Goal: Task Accomplishment & Management: Use online tool/utility

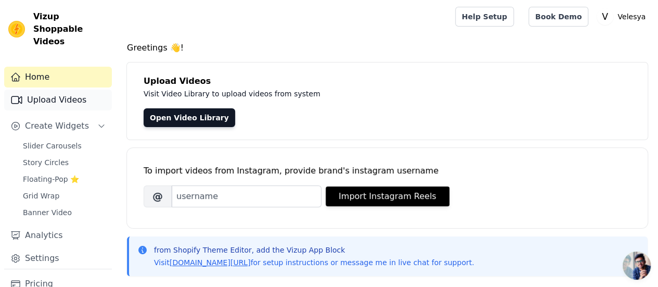
click at [57, 90] on link "Upload Videos" at bounding box center [58, 100] width 108 height 21
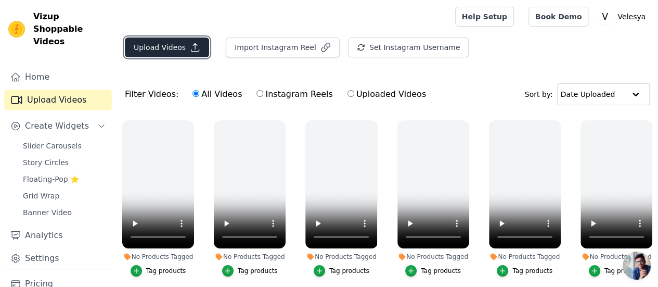
click at [156, 49] on button "Upload Videos" at bounding box center [167, 47] width 84 height 20
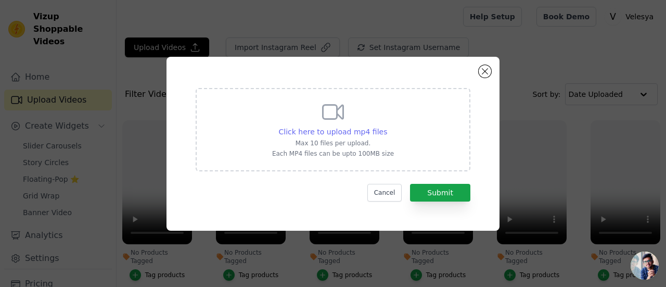
click at [321, 130] on span "Click here to upload mp4 files" at bounding box center [333, 132] width 109 height 8
click at [387, 126] on input "Click here to upload mp4 files Max 10 files per upload. Each MP4 files can be u…" at bounding box center [387, 126] width 1 height 1
type input "C:\fakepath\VIDEO 4 (2).mp4"
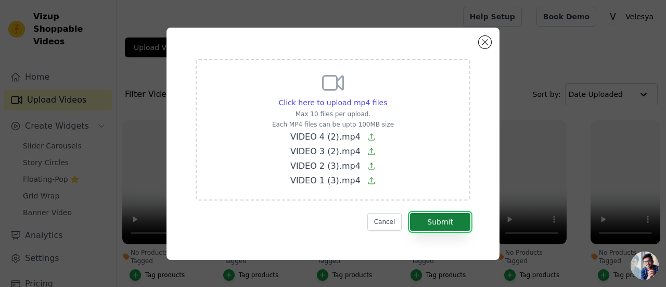
click at [441, 220] on button "Submit" at bounding box center [440, 222] width 60 height 18
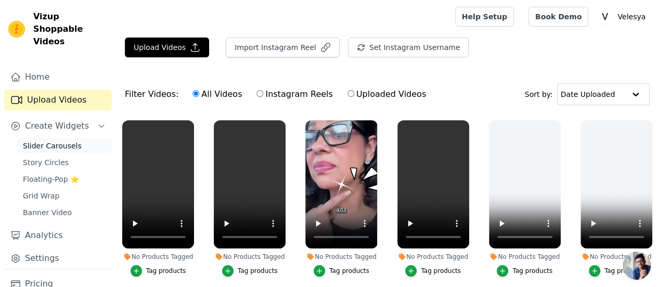
click at [46, 141] on span "Slider Carousels" at bounding box center [52, 146] width 59 height 10
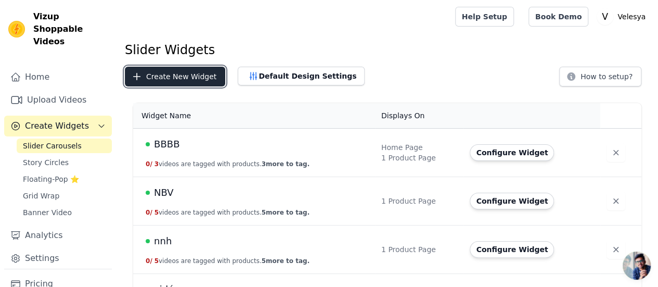
click at [153, 78] on button "Create New Widget" at bounding box center [175, 77] width 100 height 20
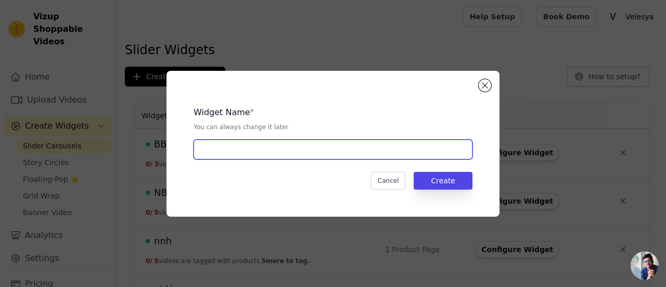
click at [217, 150] on input "text" at bounding box center [333, 149] width 279 height 20
type input "SG"
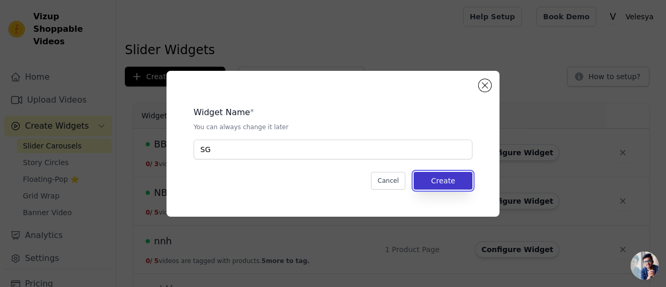
click at [454, 177] on button "Create" at bounding box center [443, 181] width 59 height 18
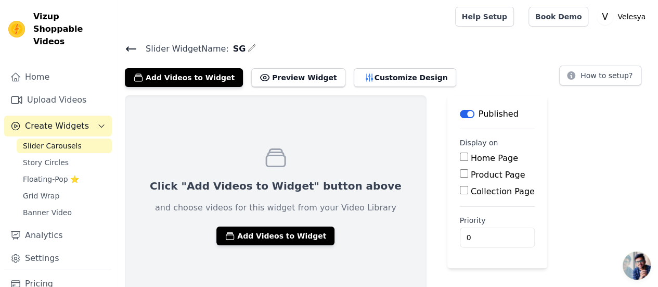
click at [471, 171] on label "Product Page" at bounding box center [498, 175] width 55 height 10
click at [460, 171] on input "Product Page" at bounding box center [464, 173] width 8 height 8
checkbox input "true"
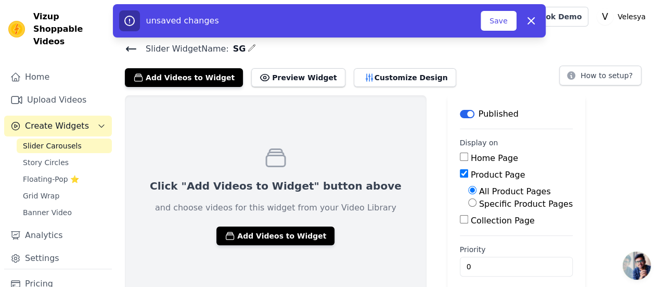
click at [479, 204] on label "Specific Product Pages" at bounding box center [526, 204] width 94 height 10
click at [468, 204] on input "Specific Product Pages" at bounding box center [472, 202] width 8 height 8
radio input "true"
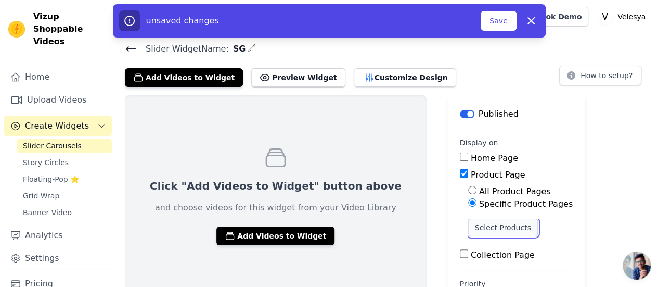
click at [468, 230] on button "Select Products" at bounding box center [503, 228] width 70 height 18
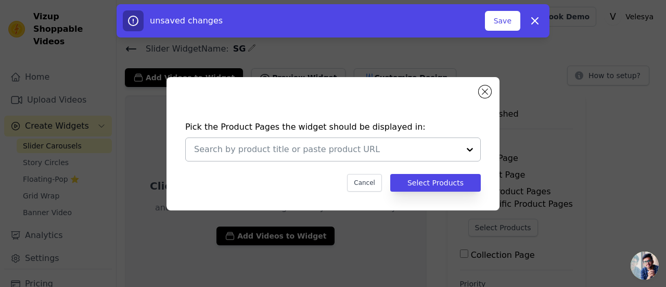
click at [467, 149] on div at bounding box center [470, 149] width 21 height 23
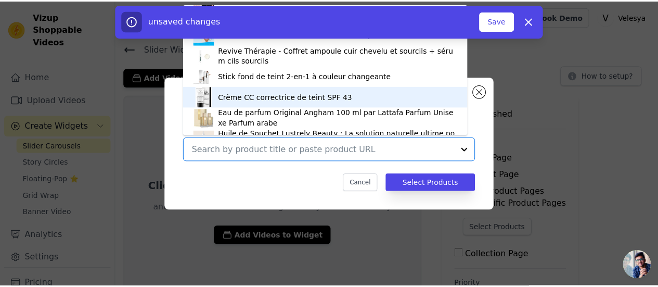
scroll to position [184, 0]
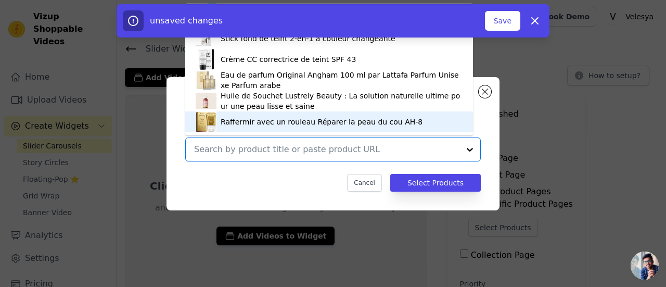
click at [266, 122] on div "Raffermir avec un rouleau Réparer la peau du cou AH-8" at bounding box center [322, 122] width 202 height 10
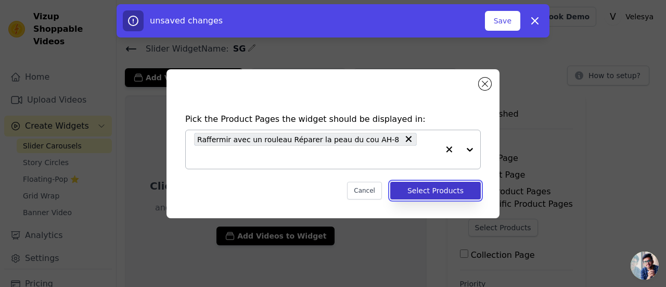
click at [434, 182] on button "Select Products" at bounding box center [435, 191] width 91 height 18
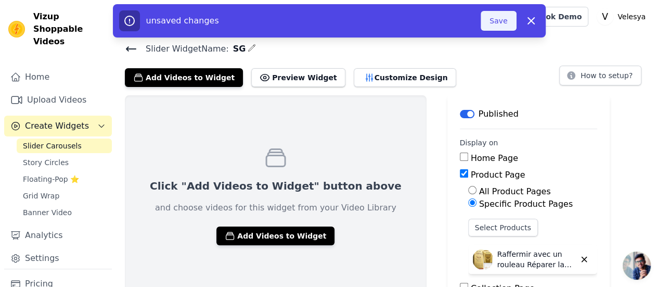
click at [503, 16] on button "Save" at bounding box center [498, 21] width 35 height 20
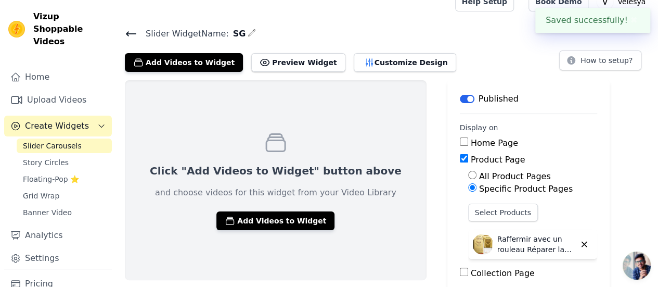
scroll to position [10, 0]
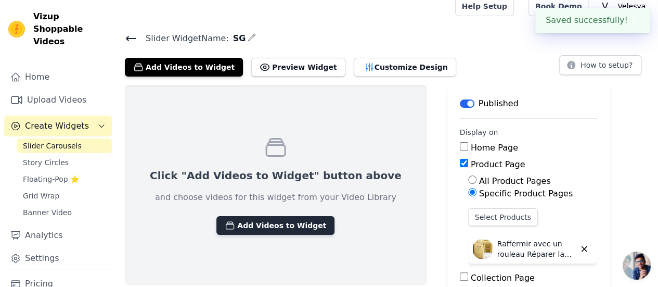
click at [276, 222] on button "Add Videos to Widget" at bounding box center [276, 225] width 118 height 19
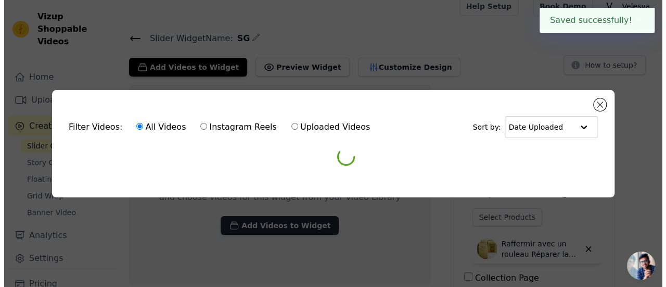
scroll to position [0, 0]
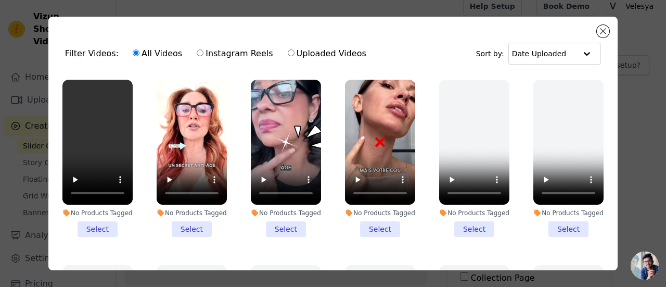
click at [103, 223] on li "No Products Tagged Select" at bounding box center [97, 158] width 70 height 157
click at [0, 0] on input "No Products Tagged Select" at bounding box center [0, 0] width 0 height 0
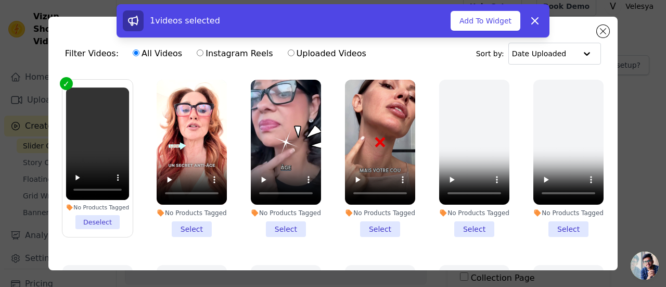
click at [103, 219] on li "No Products Tagged Deselect" at bounding box center [98, 158] width 64 height 142
click at [0, 0] on input "No Products Tagged Deselect" at bounding box center [0, 0] width 0 height 0
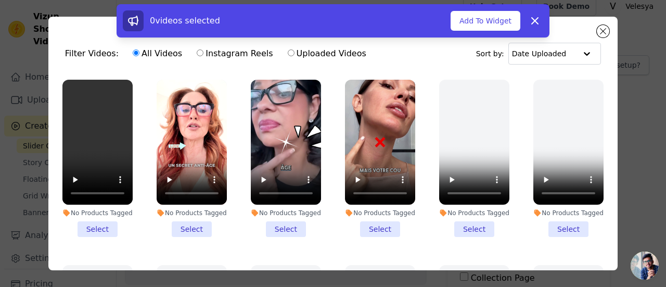
click at [192, 233] on li "No Products Tagged Select" at bounding box center [192, 158] width 70 height 157
click at [0, 0] on input "No Products Tagged Select" at bounding box center [0, 0] width 0 height 0
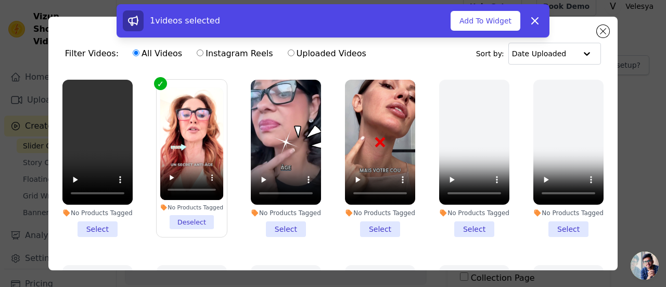
click at [95, 223] on li "No Products Tagged Select" at bounding box center [97, 158] width 70 height 157
click at [0, 0] on input "No Products Tagged Select" at bounding box center [0, 0] width 0 height 0
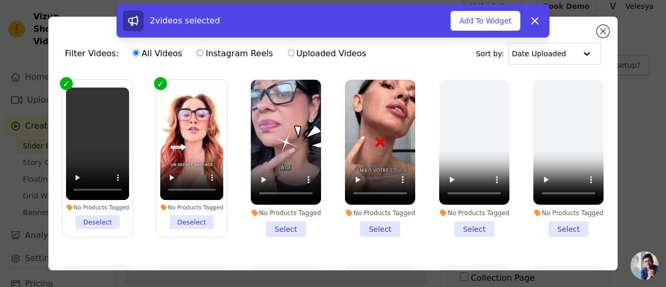
click at [283, 226] on li "No Products Tagged Select" at bounding box center [286, 158] width 70 height 157
click at [0, 0] on input "No Products Tagged Select" at bounding box center [0, 0] width 0 height 0
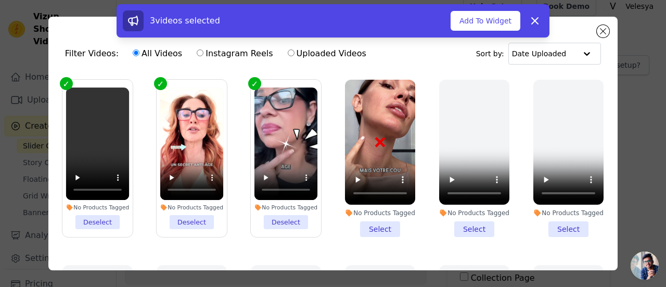
click at [369, 226] on li "No Products Tagged Select" at bounding box center [380, 158] width 70 height 157
click at [0, 0] on input "No Products Tagged Select" at bounding box center [0, 0] width 0 height 0
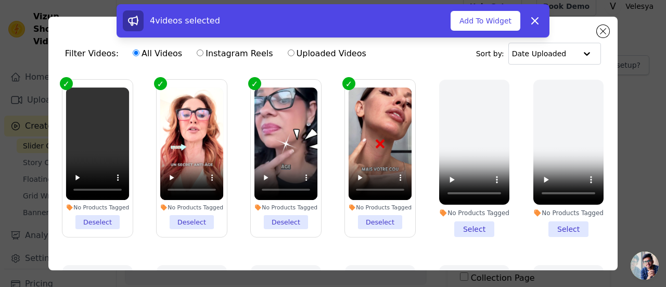
click at [466, 225] on li "No Products Tagged Select" at bounding box center [474, 158] width 70 height 157
click at [0, 0] on input "No Products Tagged Select" at bounding box center [0, 0] width 0 height 0
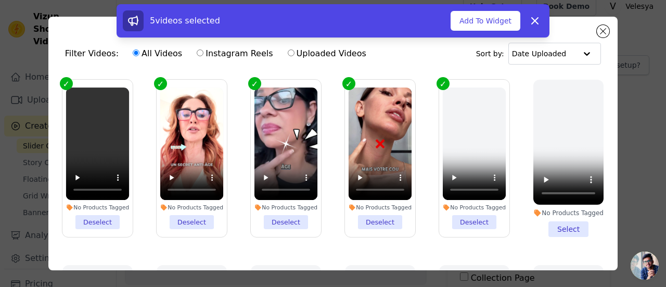
click at [469, 218] on li "No Products Tagged Deselect" at bounding box center [475, 158] width 64 height 142
click at [0, 0] on input "No Products Tagged Deselect" at bounding box center [0, 0] width 0 height 0
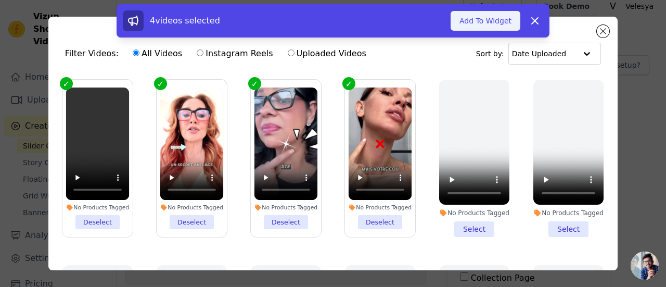
click at [484, 19] on button "Add To Widget" at bounding box center [486, 21] width 70 height 20
